Goal: Navigation & Orientation: Find specific page/section

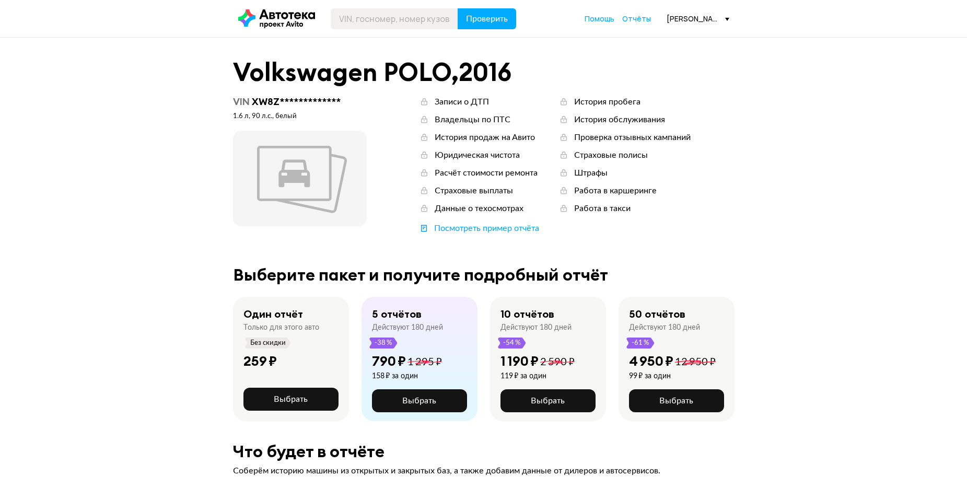
click at [705, 19] on div "[PERSON_NAME][EMAIL_ADDRESS][DOMAIN_NAME]" at bounding box center [697, 19] width 63 height 10
click at [664, 144] on span "Выйти" at bounding box center [680, 145] width 98 height 27
click at [660, 20] on span "Отчёты" at bounding box center [658, 19] width 29 height 10
